Goal: Find specific page/section: Find specific page/section

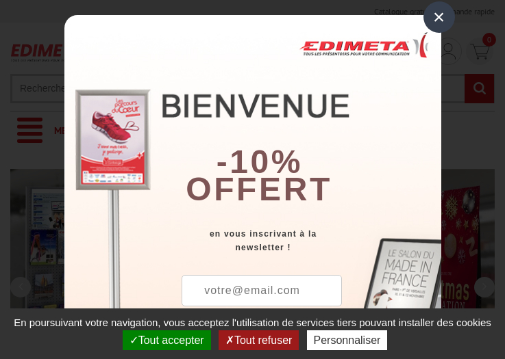
click at [165, 340] on button "Tout accepter" at bounding box center [167, 341] width 88 height 20
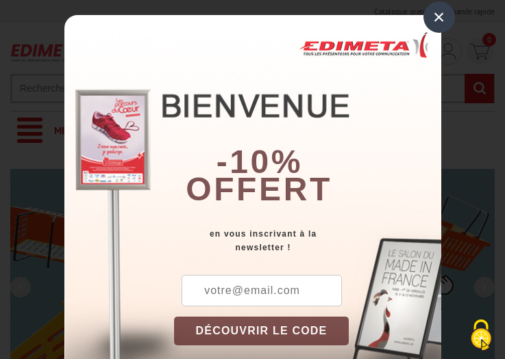
click at [433, 17] on div "×" at bounding box center [438, 16] width 31 height 31
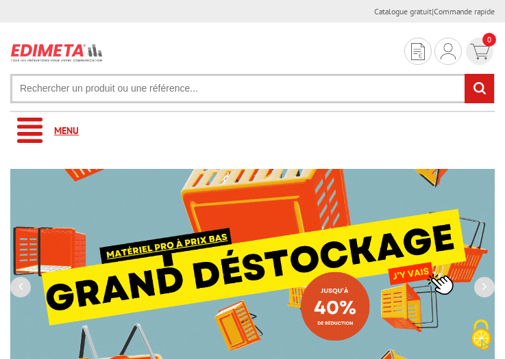
click at [252, 131] on link "Menu" at bounding box center [252, 131] width 484 height 38
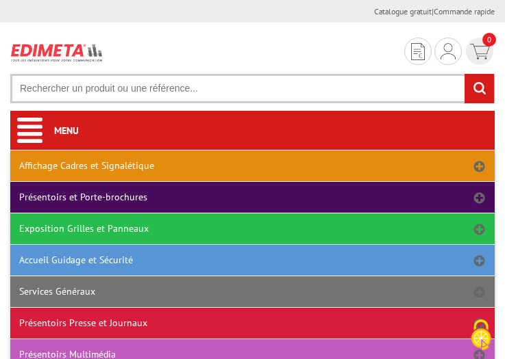
click at [252, 166] on link "Affichage Cadres et Signalétique" at bounding box center [252, 166] width 484 height 31
